Goal: Entertainment & Leisure: Consume media (video, audio)

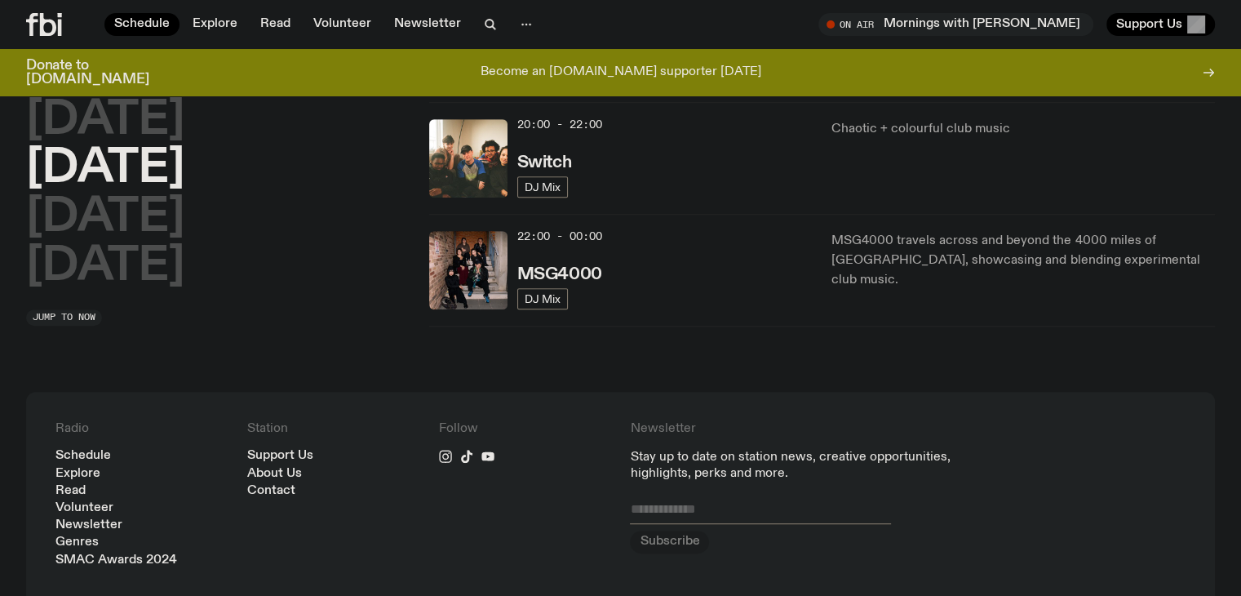
scroll to position [740, 0]
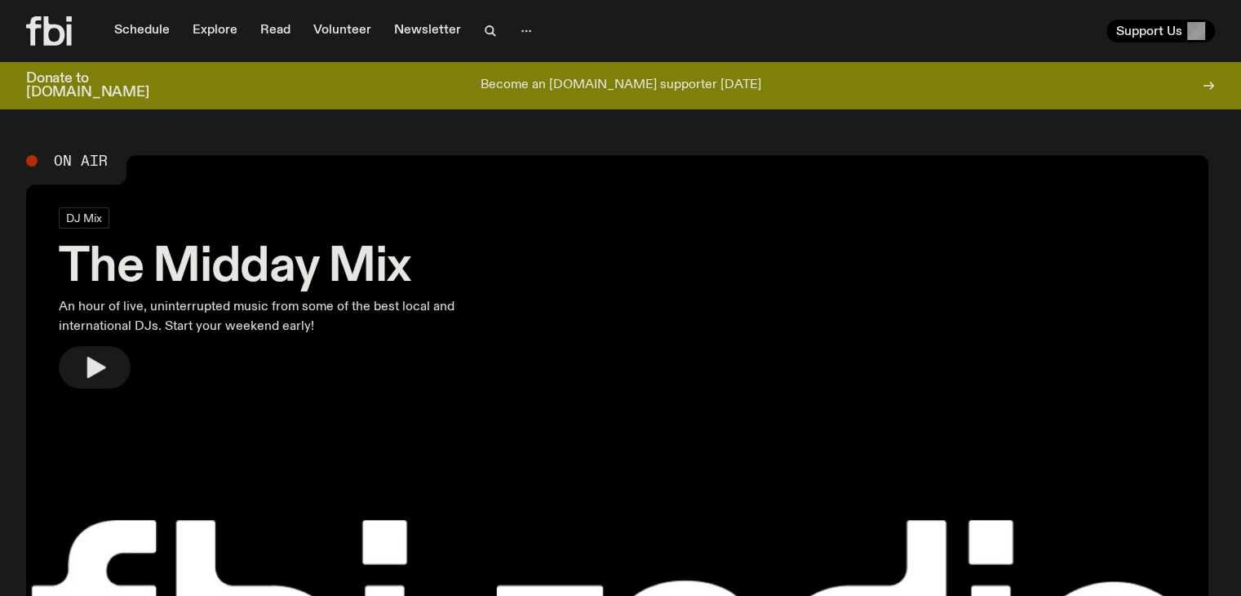
click at [300, 251] on h3 "The Midday Mix" at bounding box center [268, 268] width 418 height 46
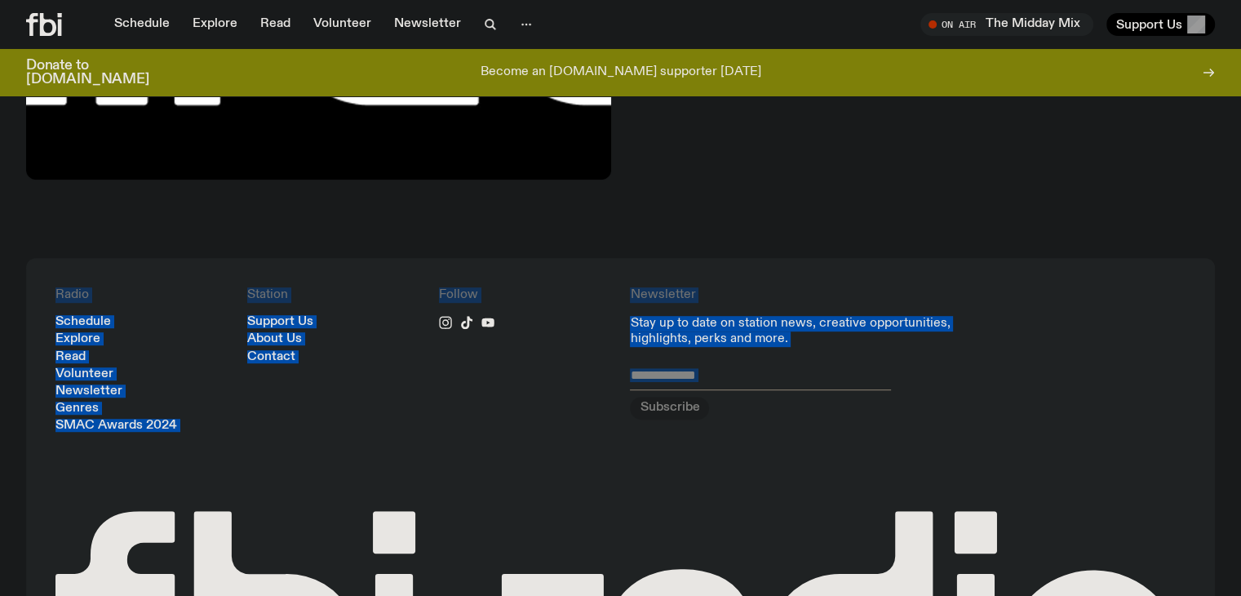
scroll to position [1153, 0]
drag, startPoint x: 959, startPoint y: 568, endPoint x: 1135, endPoint y: 616, distance: 182.7
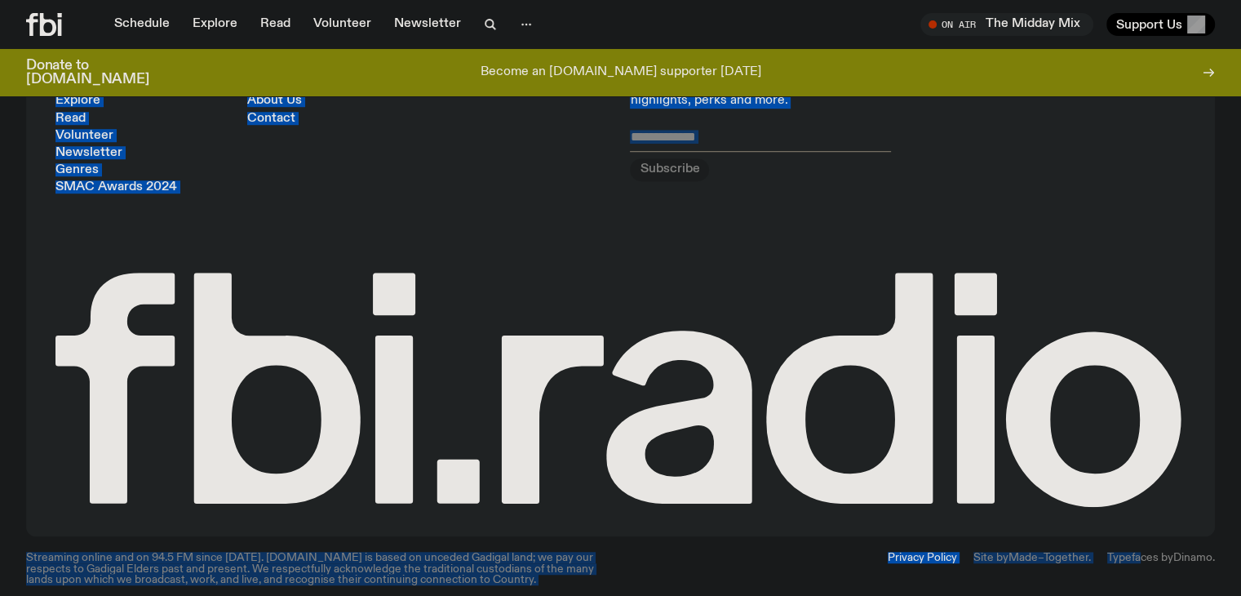
click at [774, 557] on div "Privacy Policy Site by Made–Together . Typefaces by Dinamo ." at bounding box center [923, 568] width 585 height 33
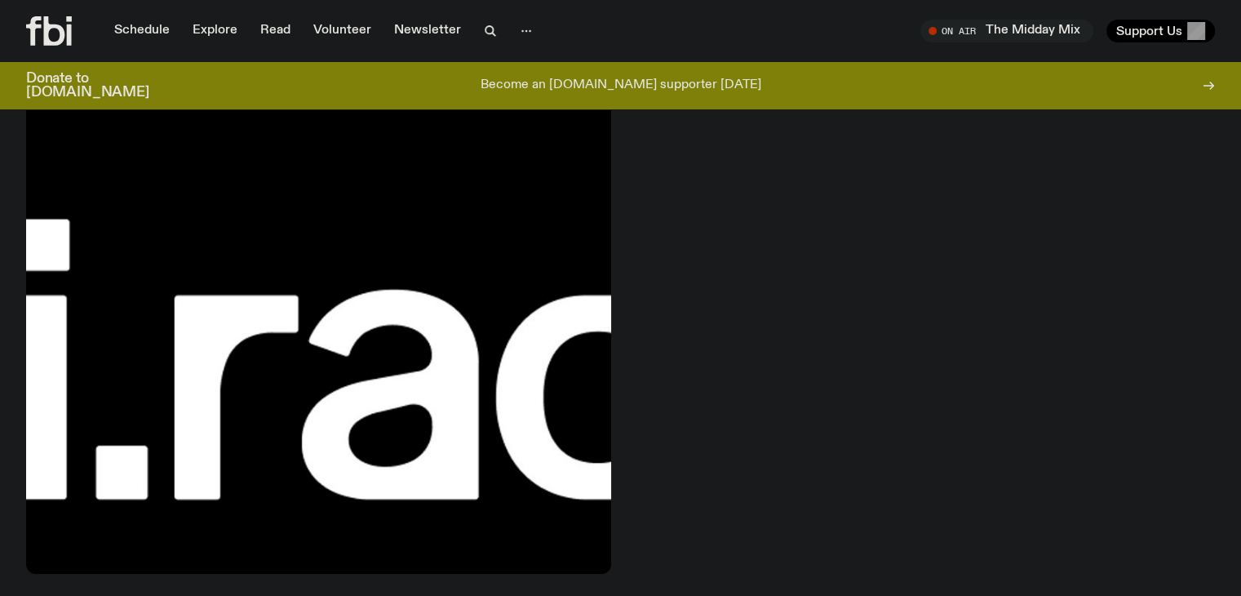
scroll to position [0, 0]
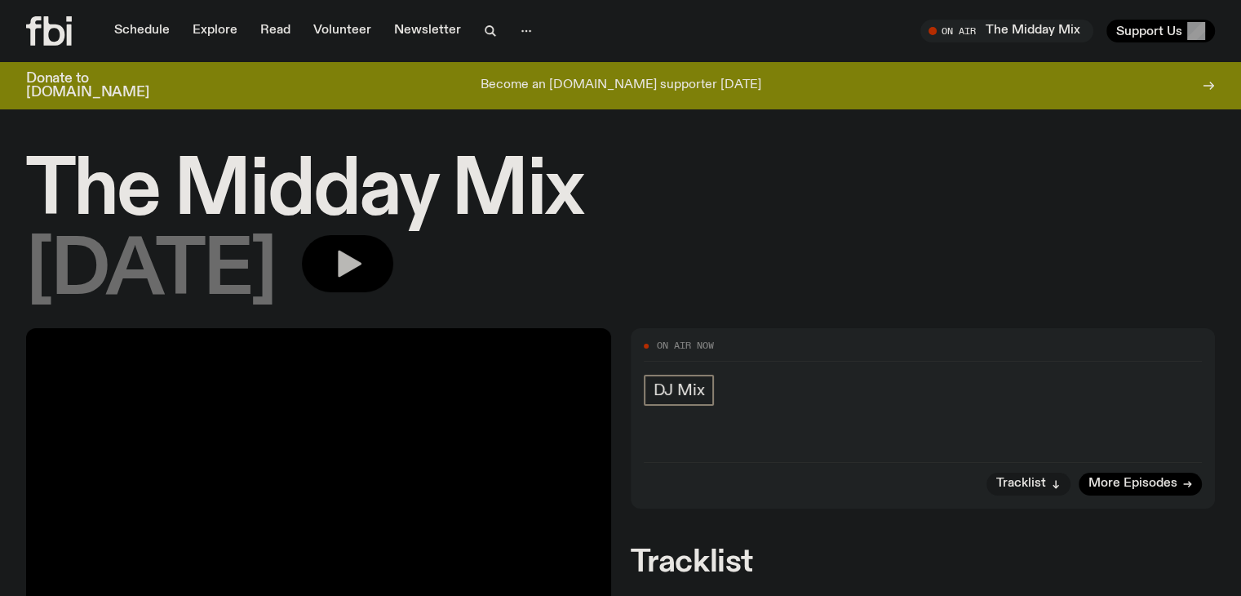
click at [364, 274] on icon "button" at bounding box center [347, 263] width 33 height 33
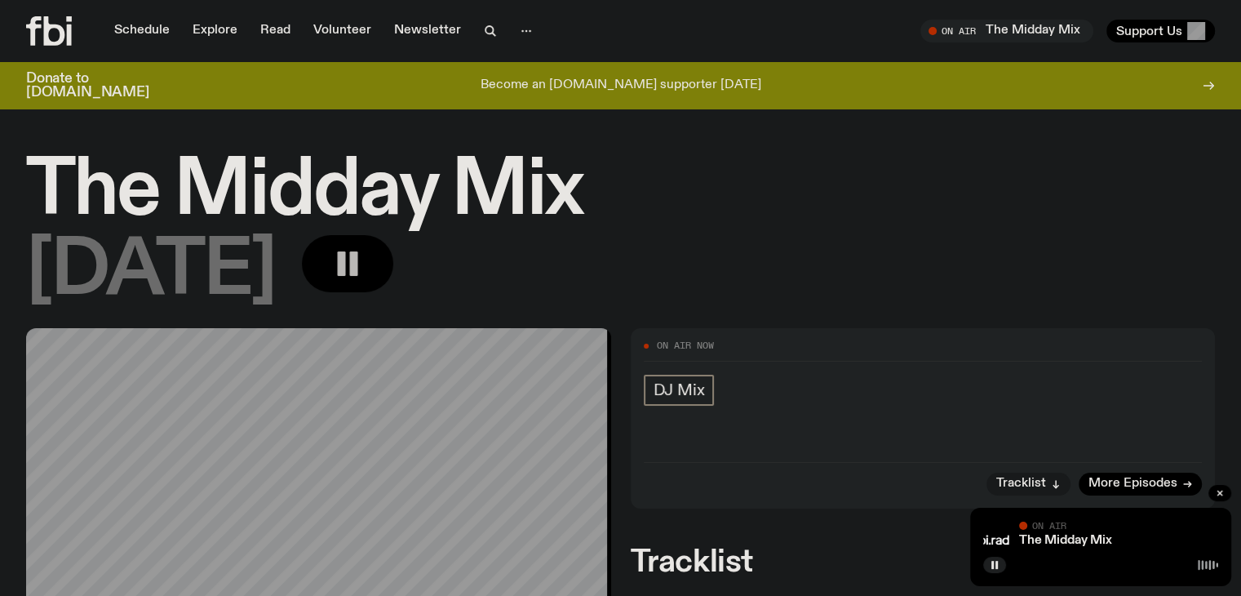
click at [59, 31] on icon at bounding box center [49, 30] width 46 height 29
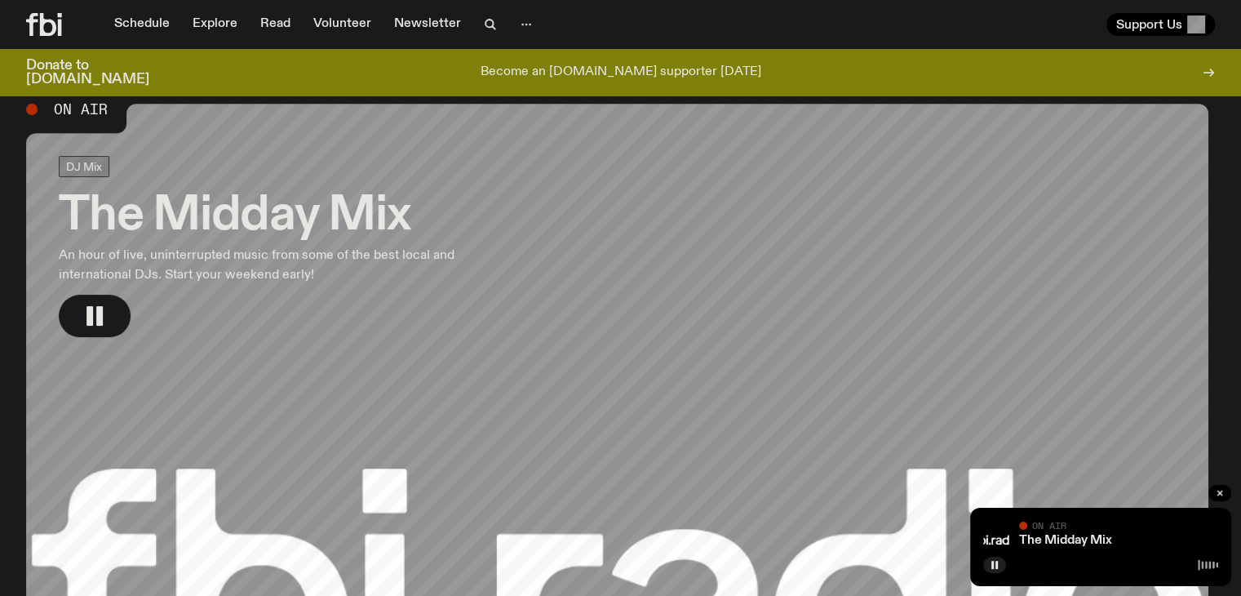
scroll to position [36, 0]
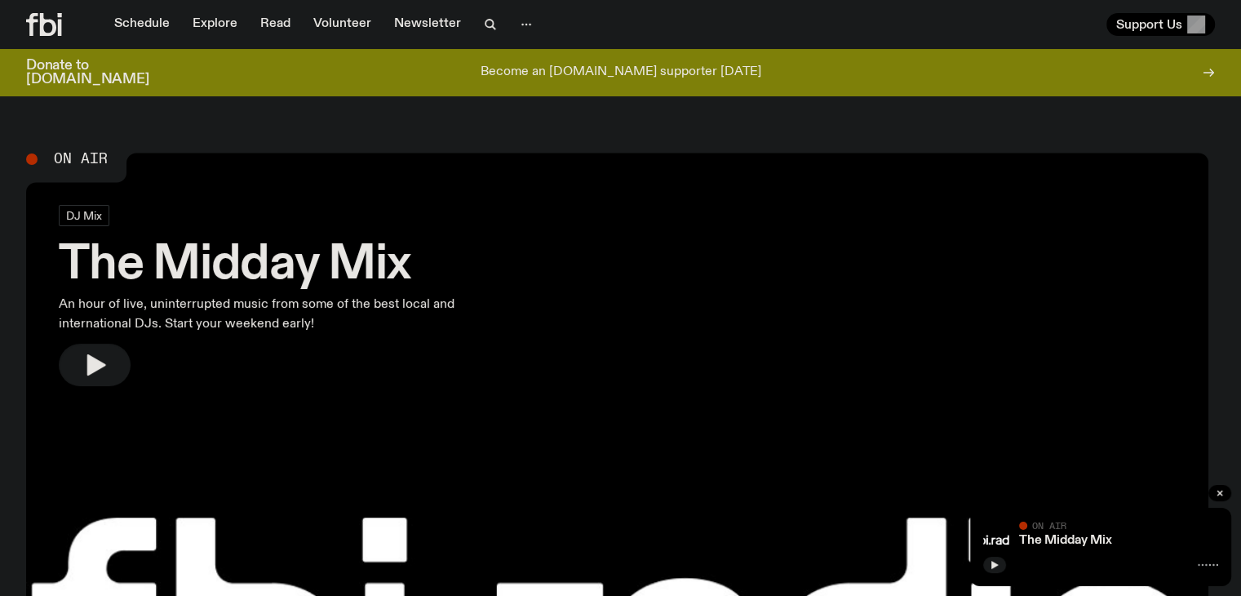
scroll to position [36, 0]
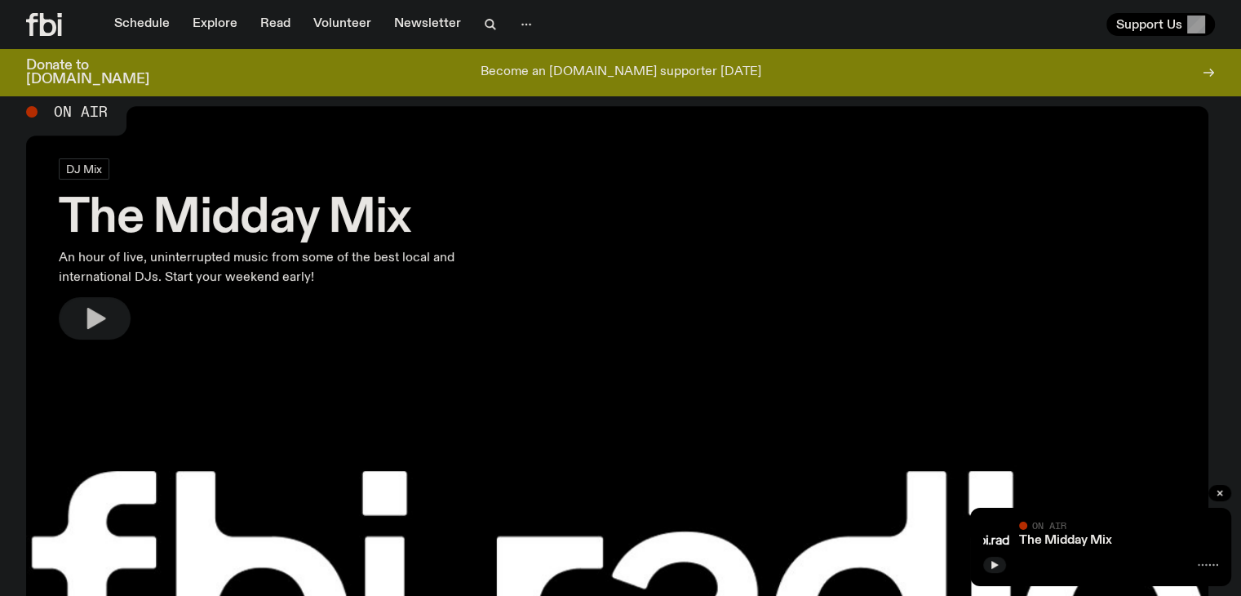
click at [104, 311] on icon "button" at bounding box center [95, 318] width 26 height 26
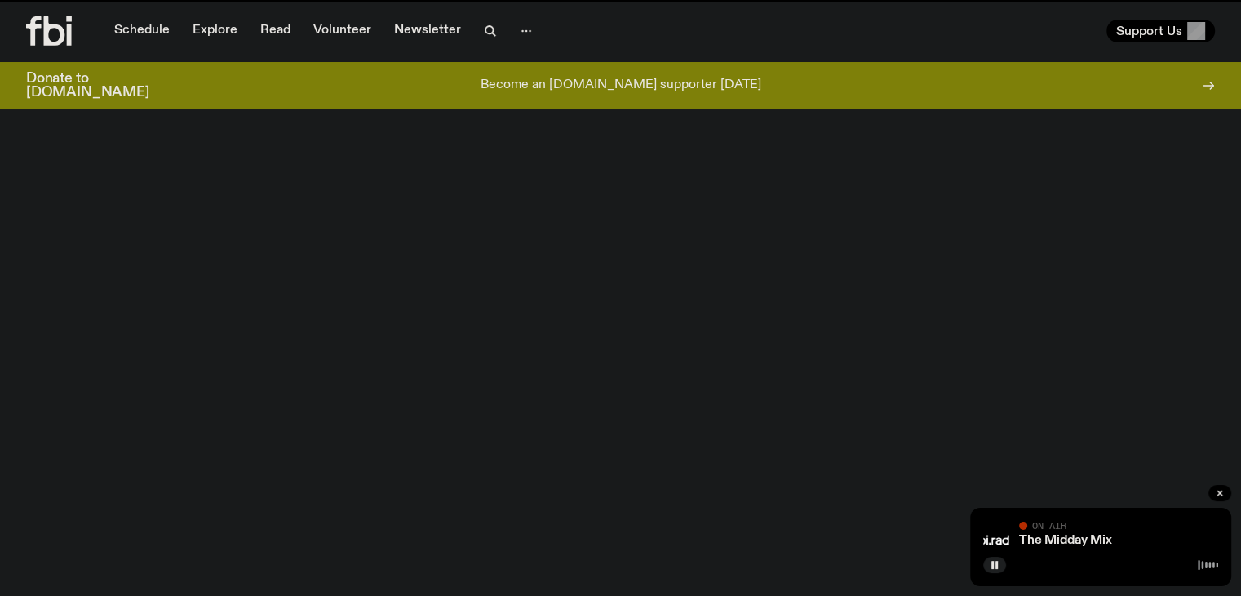
scroll to position [36, 0]
